Goal: Transaction & Acquisition: Download file/media

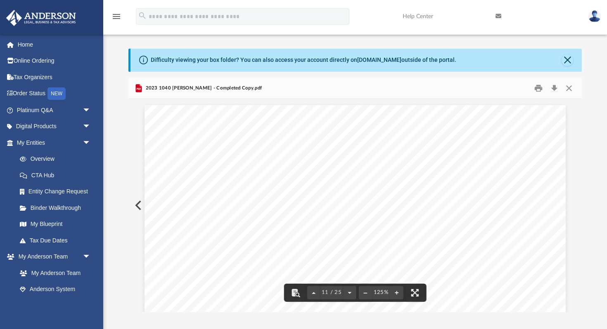
scroll to position [5901, 0]
click at [568, 59] on button "Close" at bounding box center [567, 60] width 12 height 12
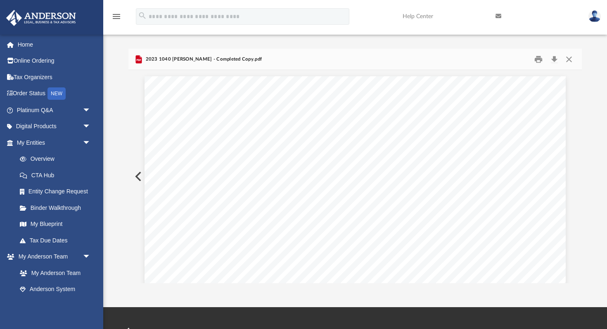
scroll to position [0, 0]
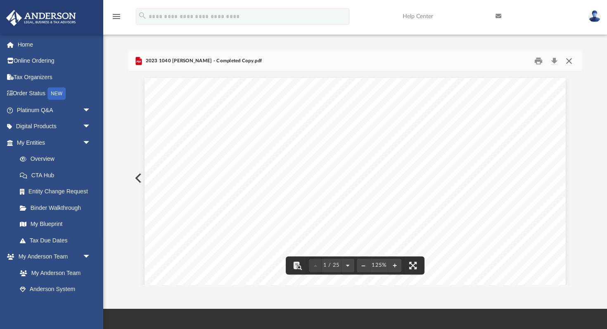
click at [569, 60] on button "Close" at bounding box center [568, 60] width 15 height 13
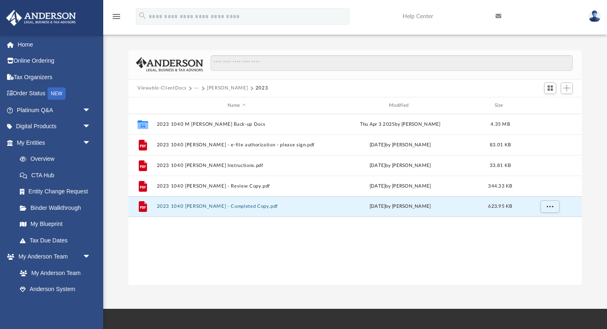
click at [175, 86] on button "Viewable-ClientDocs" at bounding box center [161, 88] width 49 height 7
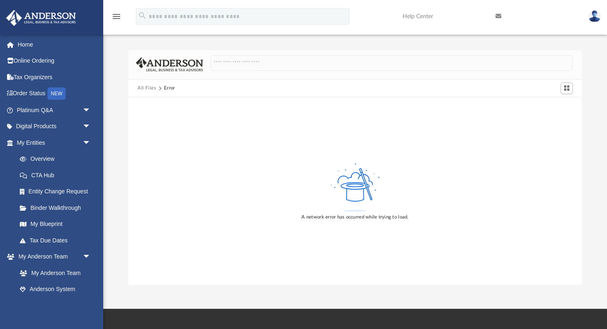
click at [153, 90] on button "All Files" at bounding box center [146, 88] width 19 height 7
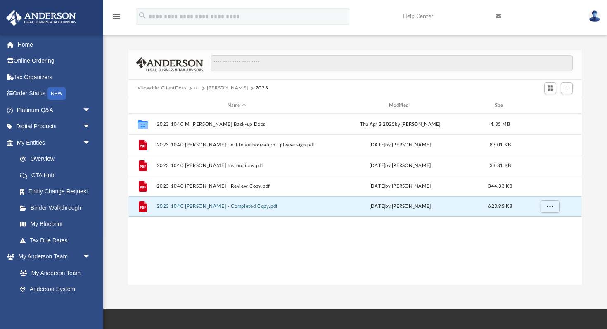
scroll to position [187, 453]
click at [154, 90] on button "Viewable-ClientDocs" at bounding box center [161, 88] width 49 height 7
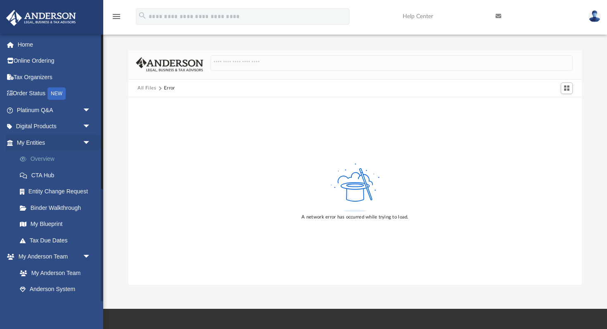
click at [40, 155] on link "Overview" at bounding box center [58, 159] width 92 height 17
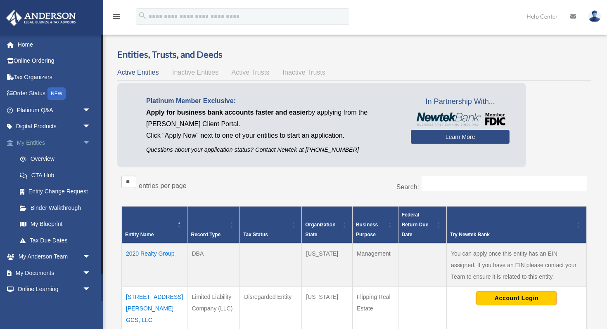
click at [87, 139] on span "arrow_drop_down" at bounding box center [91, 143] width 17 height 17
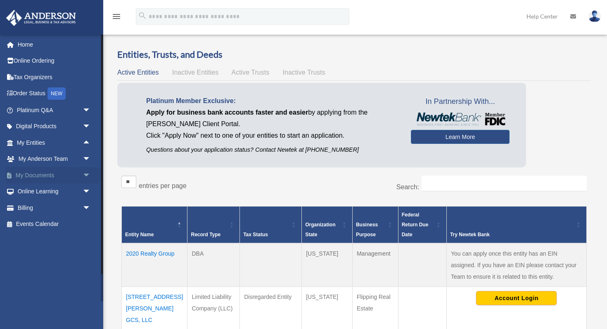
click at [86, 172] on span "arrow_drop_down" at bounding box center [91, 175] width 17 height 17
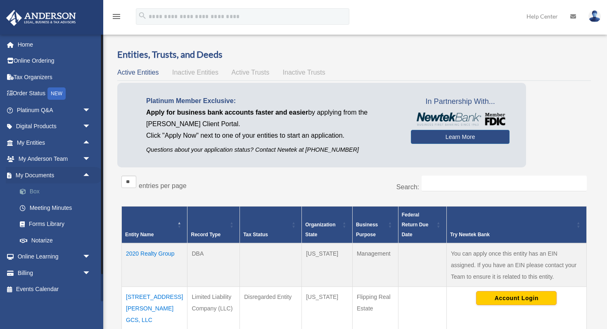
click at [40, 189] on link "Box" at bounding box center [58, 192] width 92 height 17
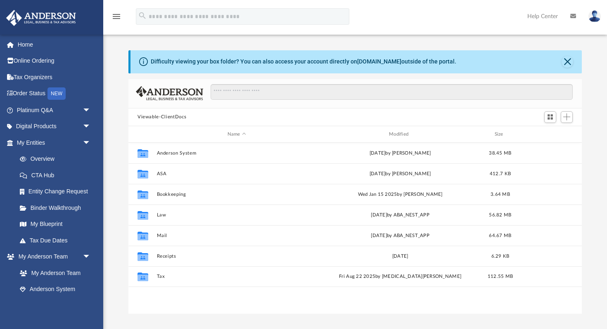
scroll to position [187, 453]
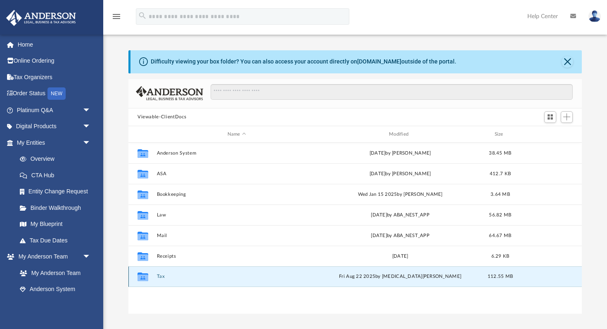
click at [166, 276] on button "Tax" at bounding box center [237, 276] width 160 height 5
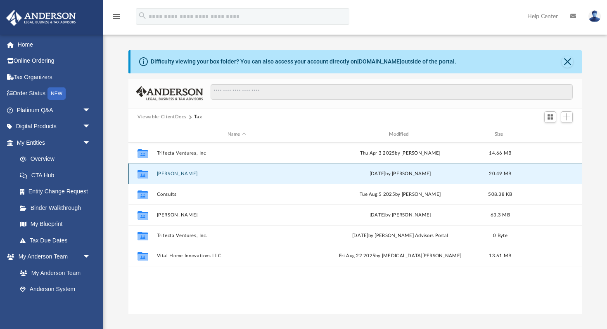
click at [174, 175] on button "Cocuzza, James" at bounding box center [237, 173] width 160 height 5
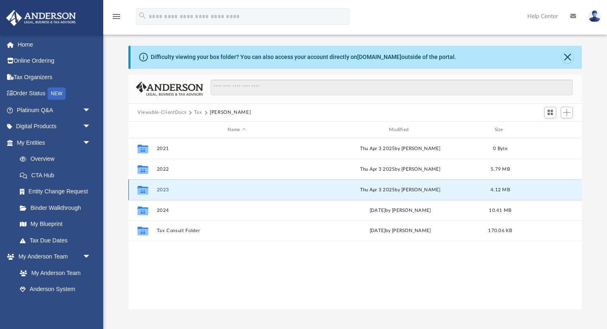
click at [158, 190] on button "2023" at bounding box center [237, 189] width 160 height 5
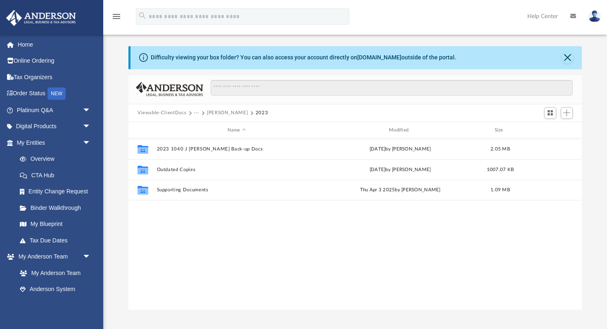
click at [228, 114] on button "Cocuzza, James" at bounding box center [227, 112] width 41 height 7
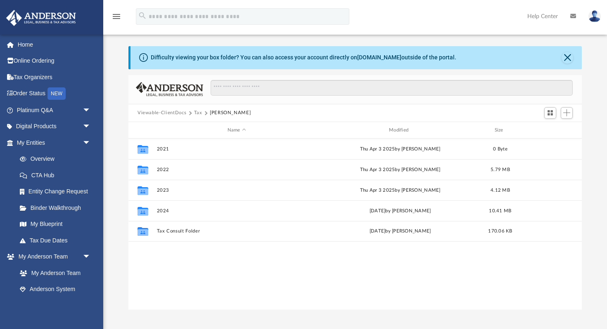
click at [197, 111] on button "Tax" at bounding box center [198, 112] width 8 height 7
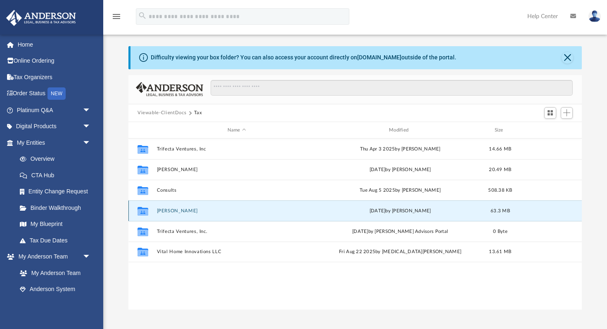
click at [172, 209] on button "Muglia, Marlene" at bounding box center [237, 210] width 160 height 5
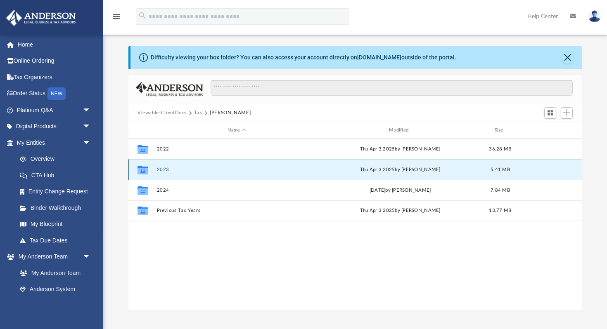
click at [158, 171] on button "2023" at bounding box center [237, 169] width 160 height 5
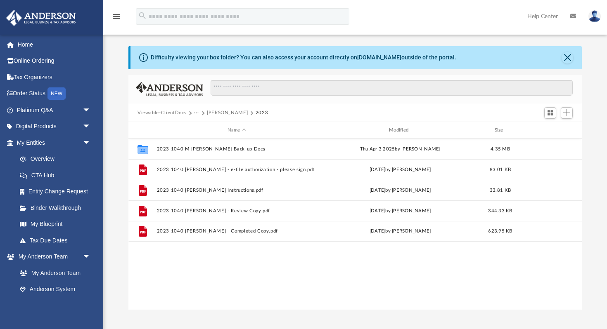
click at [196, 110] on button "···" at bounding box center [196, 112] width 5 height 7
click at [201, 128] on li "Tax" at bounding box center [202, 127] width 8 height 9
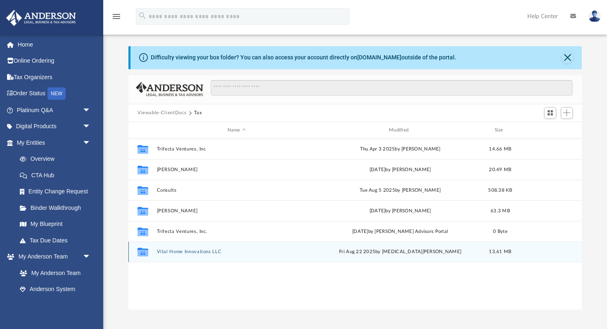
click at [184, 252] on button "Vital Home Innovations LLC" at bounding box center [237, 252] width 160 height 5
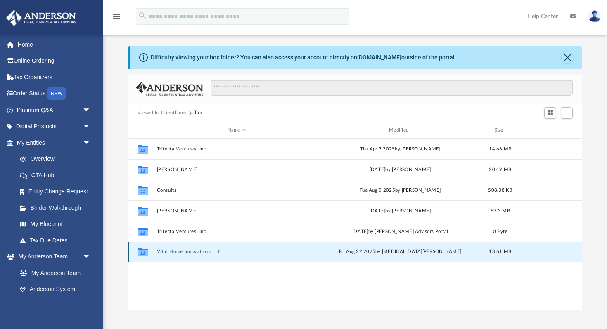
click at [184, 252] on button "Vital Home Innovations LLC" at bounding box center [237, 252] width 160 height 5
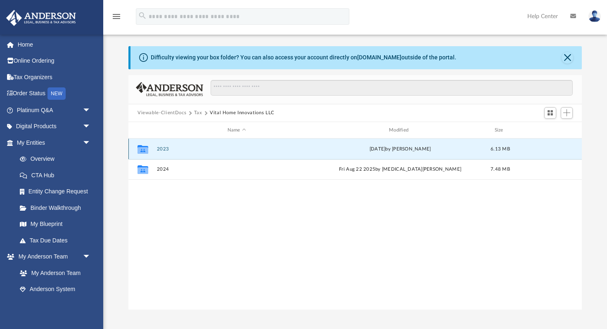
click at [162, 148] on button "2023" at bounding box center [237, 148] width 160 height 5
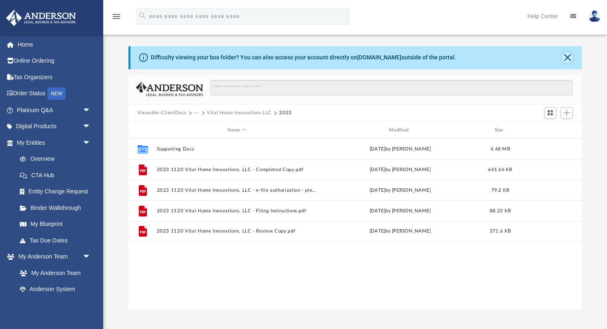
click at [566, 56] on button "Close" at bounding box center [567, 58] width 12 height 12
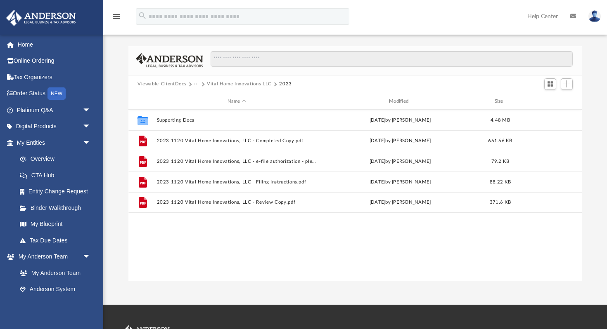
click at [197, 83] on button "···" at bounding box center [196, 83] width 5 height 7
click at [203, 100] on li "Tax" at bounding box center [202, 98] width 8 height 9
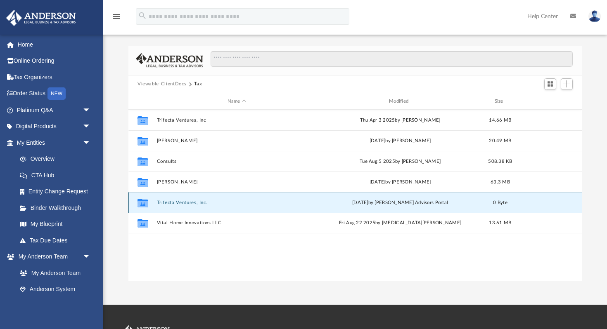
click at [183, 202] on button "Trifecta Ventures, Inc." at bounding box center [237, 202] width 160 height 5
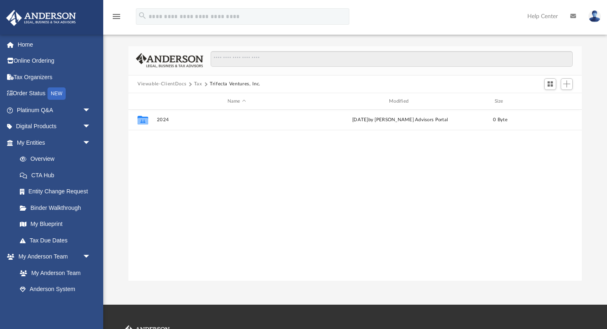
click at [198, 84] on button "Tax" at bounding box center [198, 83] width 8 height 7
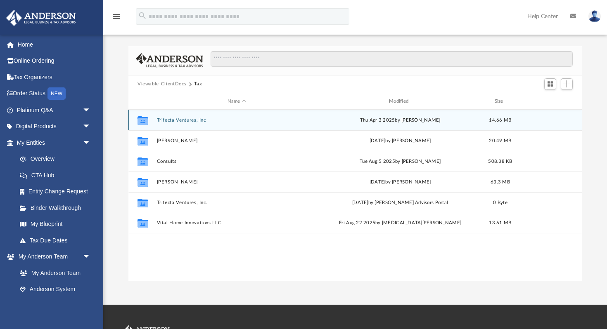
click at [172, 120] on button "Trifecta Ventures, Inc" at bounding box center [237, 120] width 160 height 5
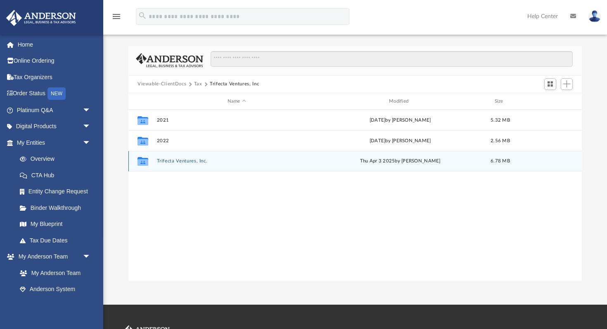
click at [170, 162] on button "Trifecta Ventures, Inc." at bounding box center [237, 161] width 160 height 5
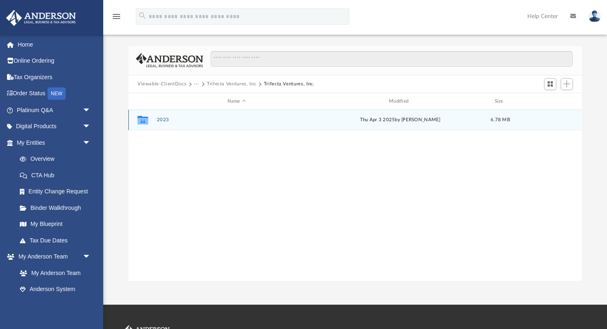
click at [165, 120] on button "2023" at bounding box center [237, 120] width 160 height 5
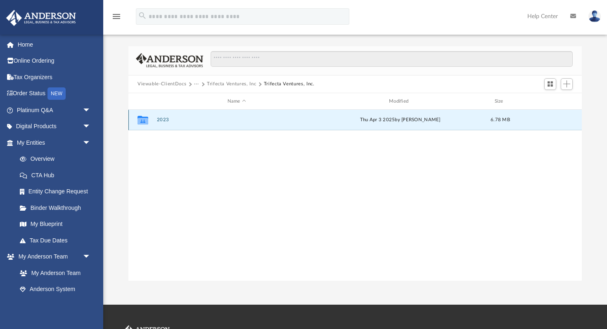
click at [165, 120] on button "2023" at bounding box center [237, 120] width 160 height 5
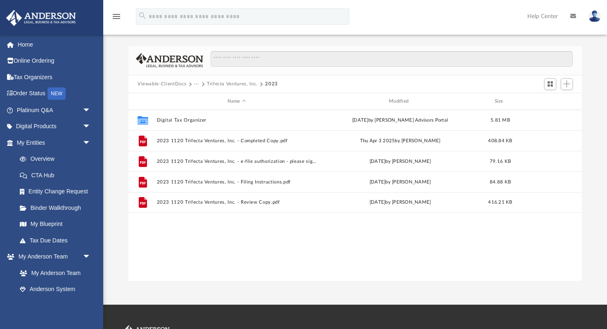
click at [197, 84] on button "···" at bounding box center [196, 83] width 5 height 7
click at [202, 101] on li "Tax" at bounding box center [222, 98] width 48 height 9
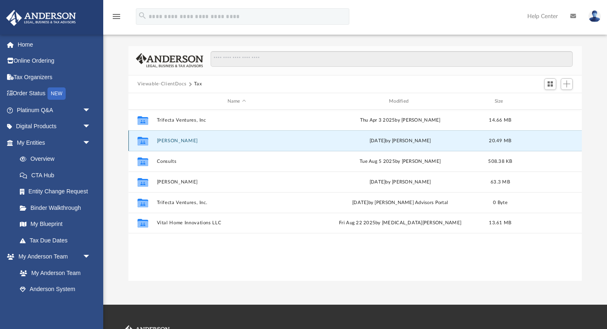
click at [175, 139] on button "Cocuzza, James" at bounding box center [237, 140] width 160 height 5
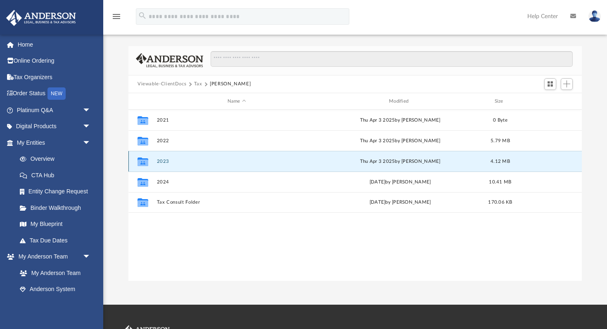
click at [158, 161] on button "2023" at bounding box center [237, 161] width 160 height 5
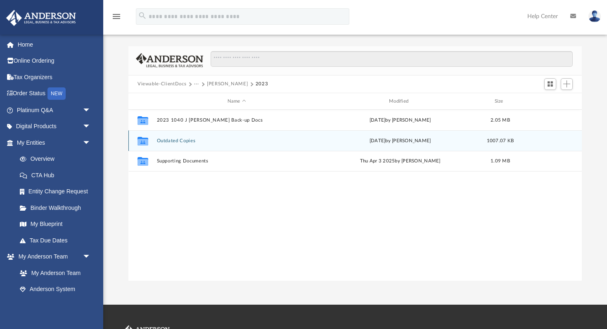
click at [168, 138] on button "Outdated Copies" at bounding box center [237, 140] width 160 height 5
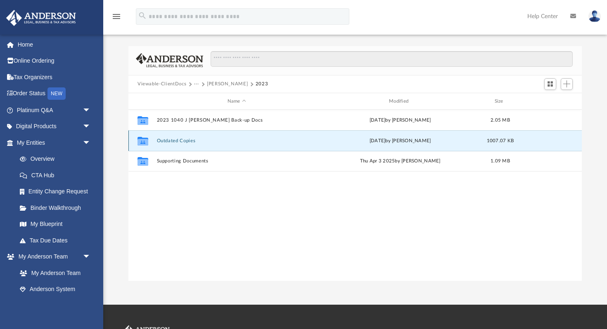
click at [168, 138] on button "Outdated Copies" at bounding box center [237, 140] width 160 height 5
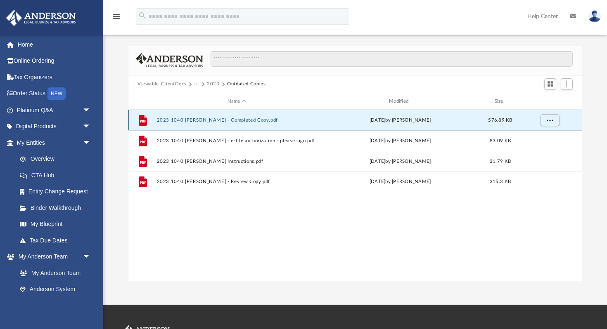
click at [177, 119] on button "2023 1040 Cocuzza, James - Completed Copy.pdf" at bounding box center [237, 120] width 160 height 5
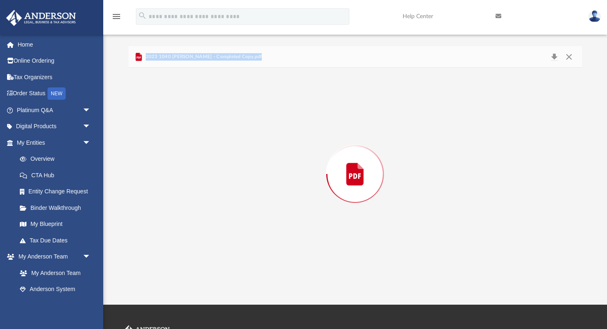
click at [177, 119] on div "Preview" at bounding box center [354, 174] width 453 height 213
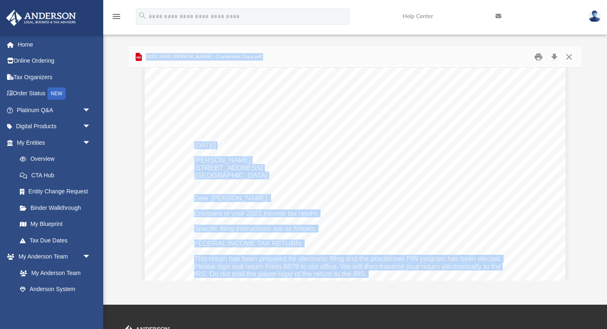
scroll to position [2254, 0]
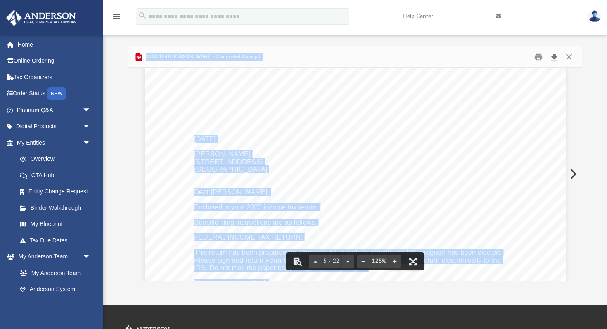
click at [554, 56] on button "Download" at bounding box center [553, 56] width 15 height 13
